Goal: Find specific page/section: Find specific page/section

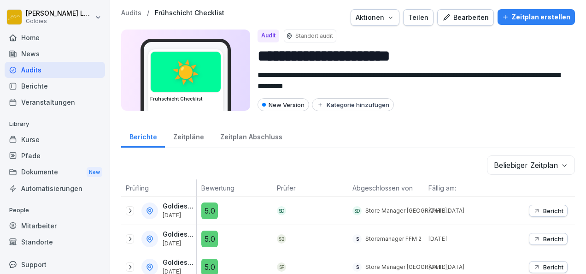
scroll to position [98, 0]
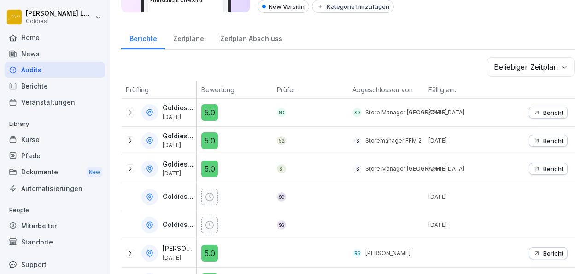
click at [132, 140] on icon at bounding box center [129, 140] width 7 height 7
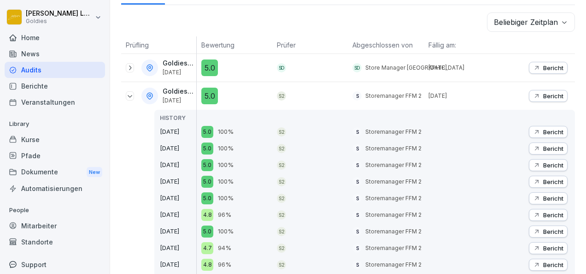
scroll to position [0, 0]
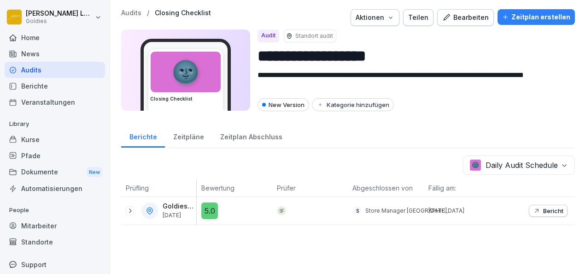
click at [129, 211] on icon at bounding box center [130, 210] width 2 height 5
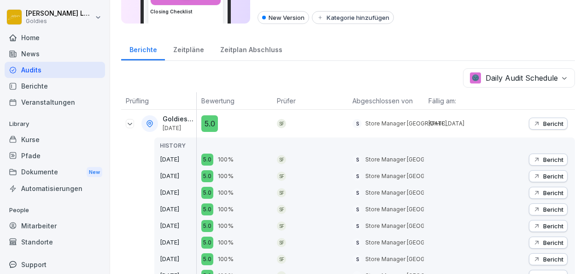
scroll to position [94, 0]
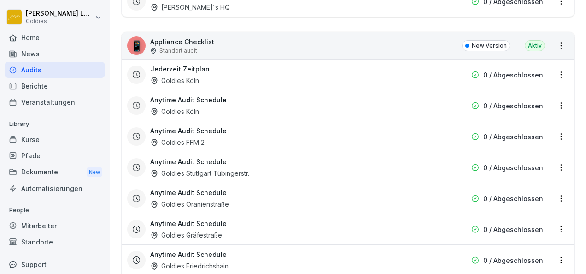
scroll to position [2655, 0]
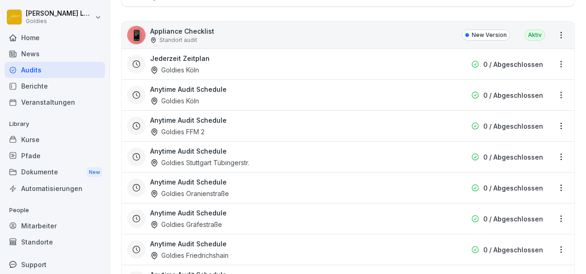
click at [195, 127] on div "Goldies FFM 2" at bounding box center [177, 132] width 54 height 10
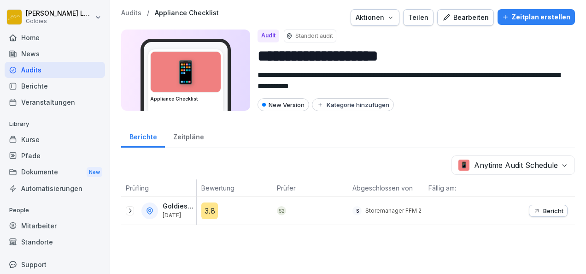
click at [123, 209] on div "Goldies FFM 2 [DATE]" at bounding box center [158, 211] width 75 height 28
click at [132, 211] on icon at bounding box center [129, 210] width 7 height 7
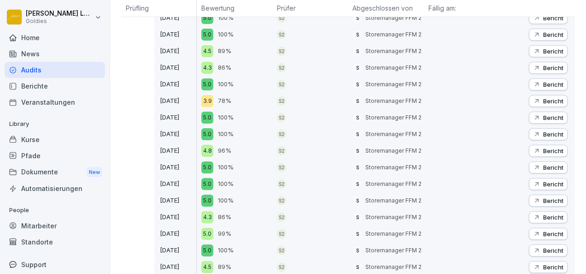
scroll to position [705, 0]
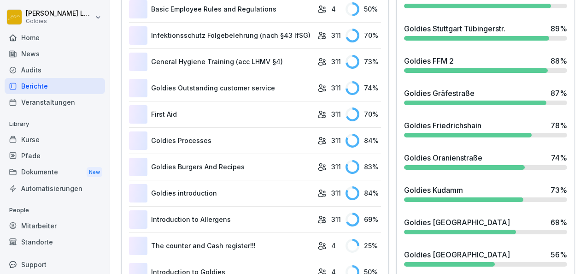
scroll to position [498, 0]
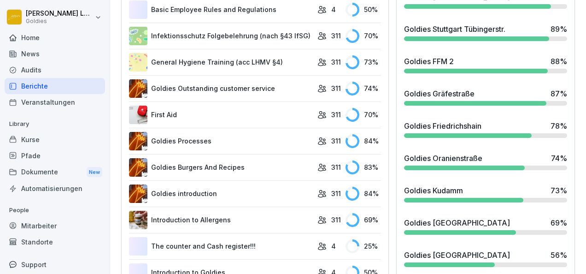
click at [413, 76] on div "Goldies FFM 2 88 %" at bounding box center [485, 64] width 170 height 25
click at [424, 64] on div "Goldies FFM 2" at bounding box center [429, 61] width 50 height 11
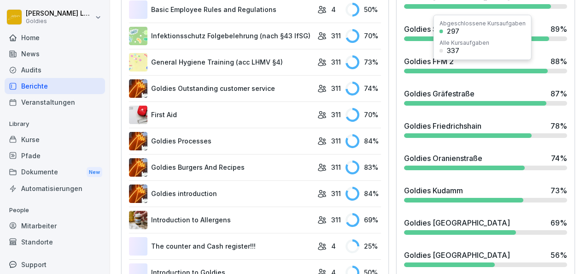
click at [439, 67] on div "Goldies FFM 2" at bounding box center [429, 61] width 50 height 11
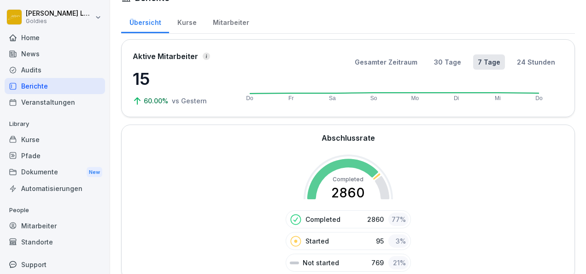
scroll to position [17, 0]
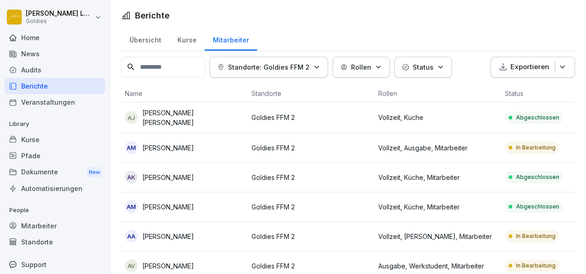
click at [182, 37] on div "Kurse" at bounding box center [186, 38] width 35 height 23
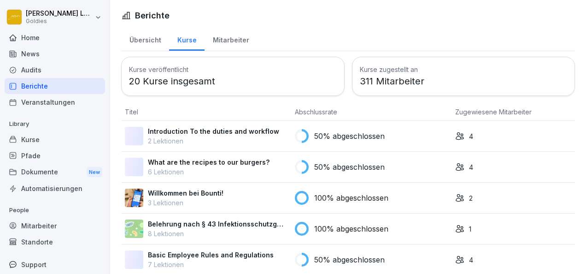
click at [221, 41] on div "Mitarbeiter" at bounding box center [231, 38] width 53 height 23
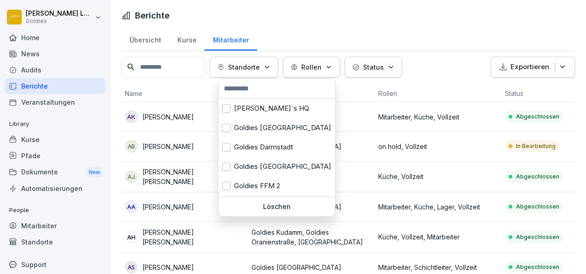
click at [266, 67] on div "Standorte" at bounding box center [243, 67] width 53 height 10
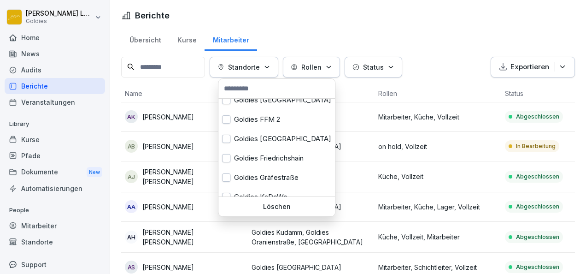
scroll to position [72, 0]
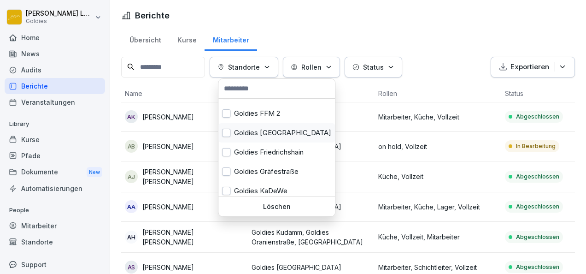
click at [274, 134] on div "Goldies [GEOGRAPHIC_DATA]" at bounding box center [276, 132] width 117 height 19
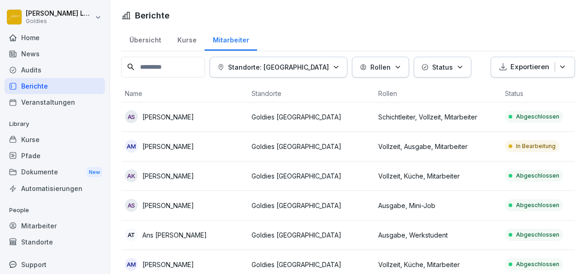
click at [370, 30] on html "Karolina Loska Goldies Home News Audits Berichte Veranstaltungen Library Kurse …" at bounding box center [293, 137] width 586 height 274
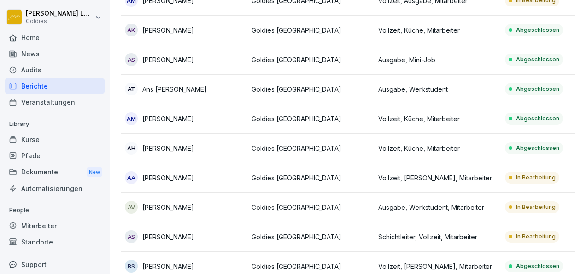
scroll to position [146, 0]
